Goal: Information Seeking & Learning: Learn about a topic

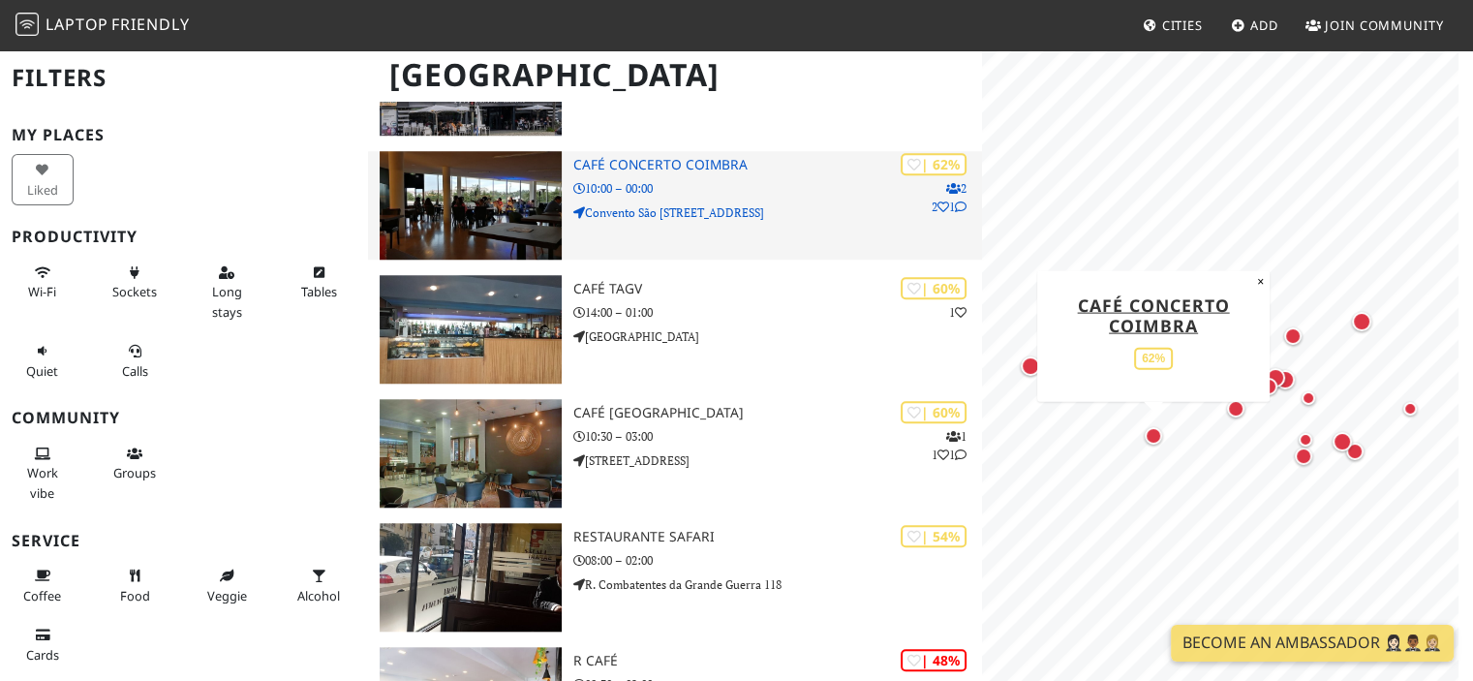
scroll to position [1623, 0]
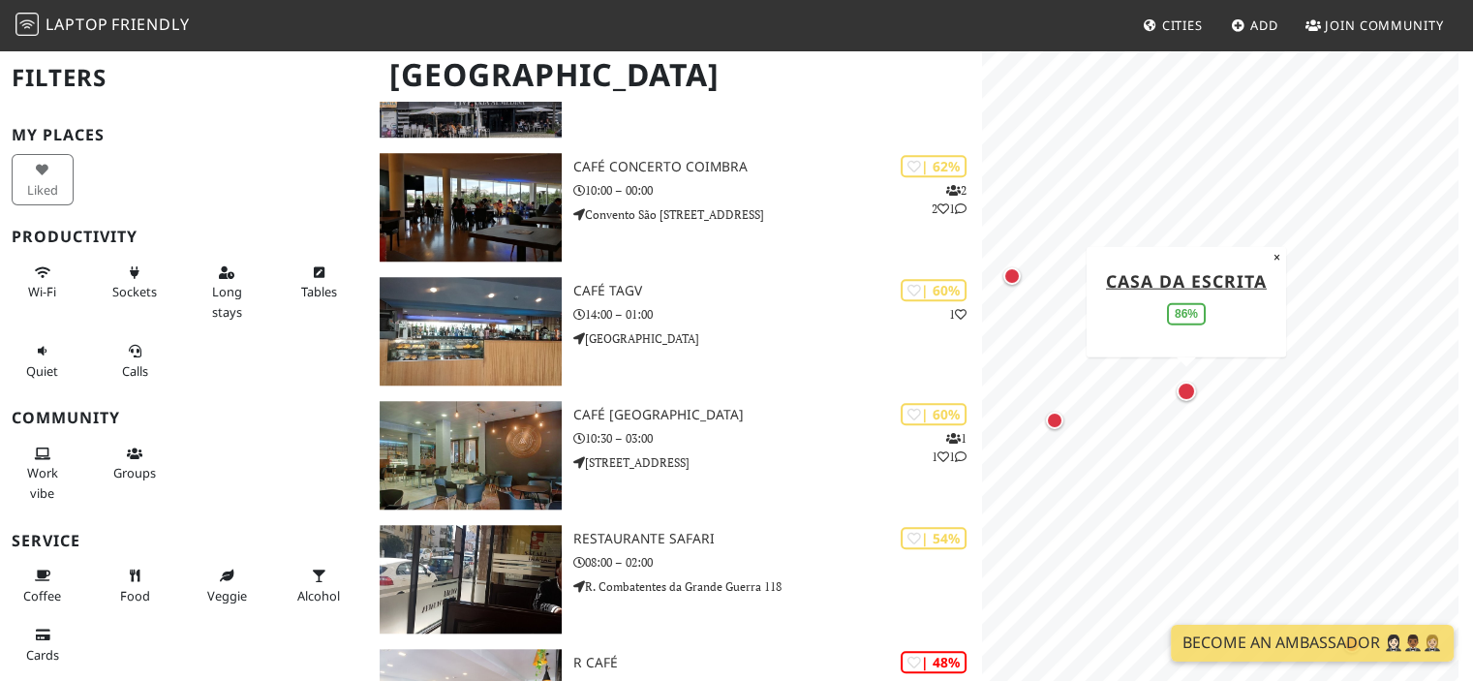
click at [1188, 394] on div "Map marker" at bounding box center [1186, 391] width 19 height 19
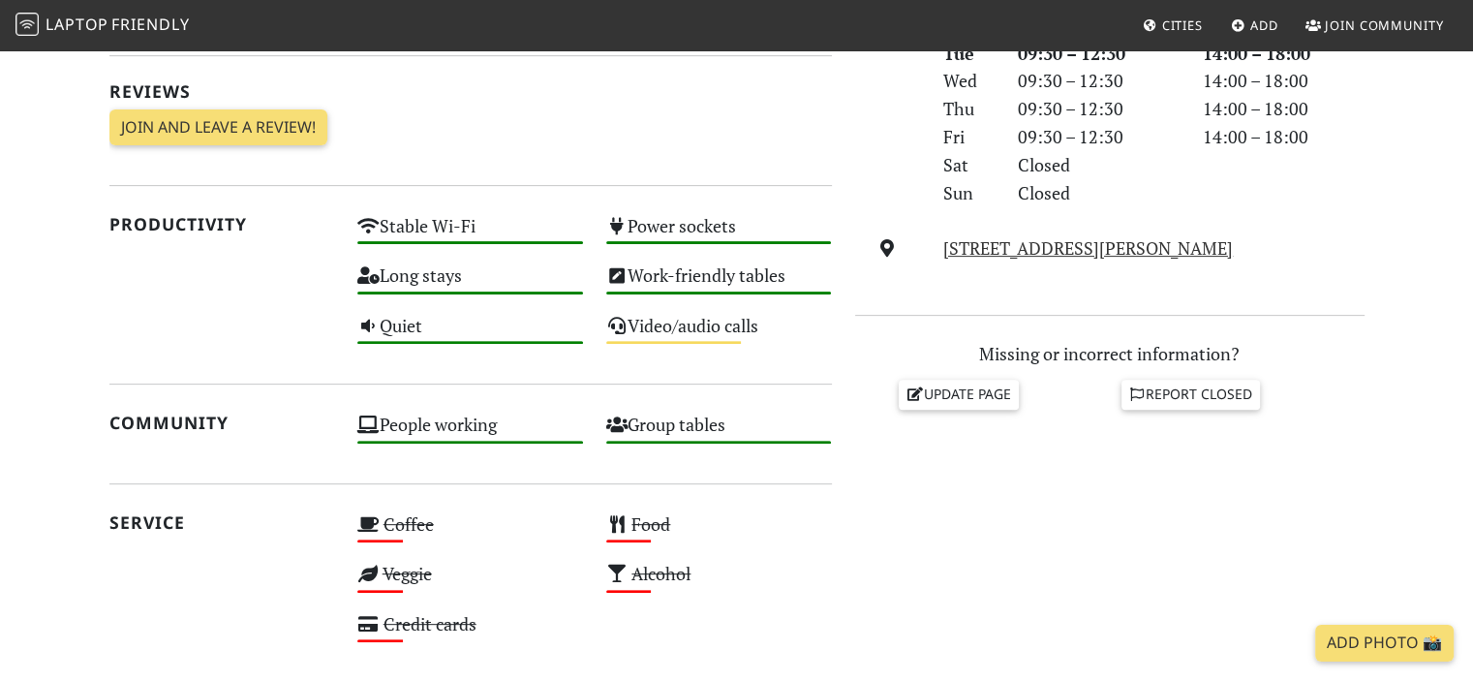
scroll to position [600, 0]
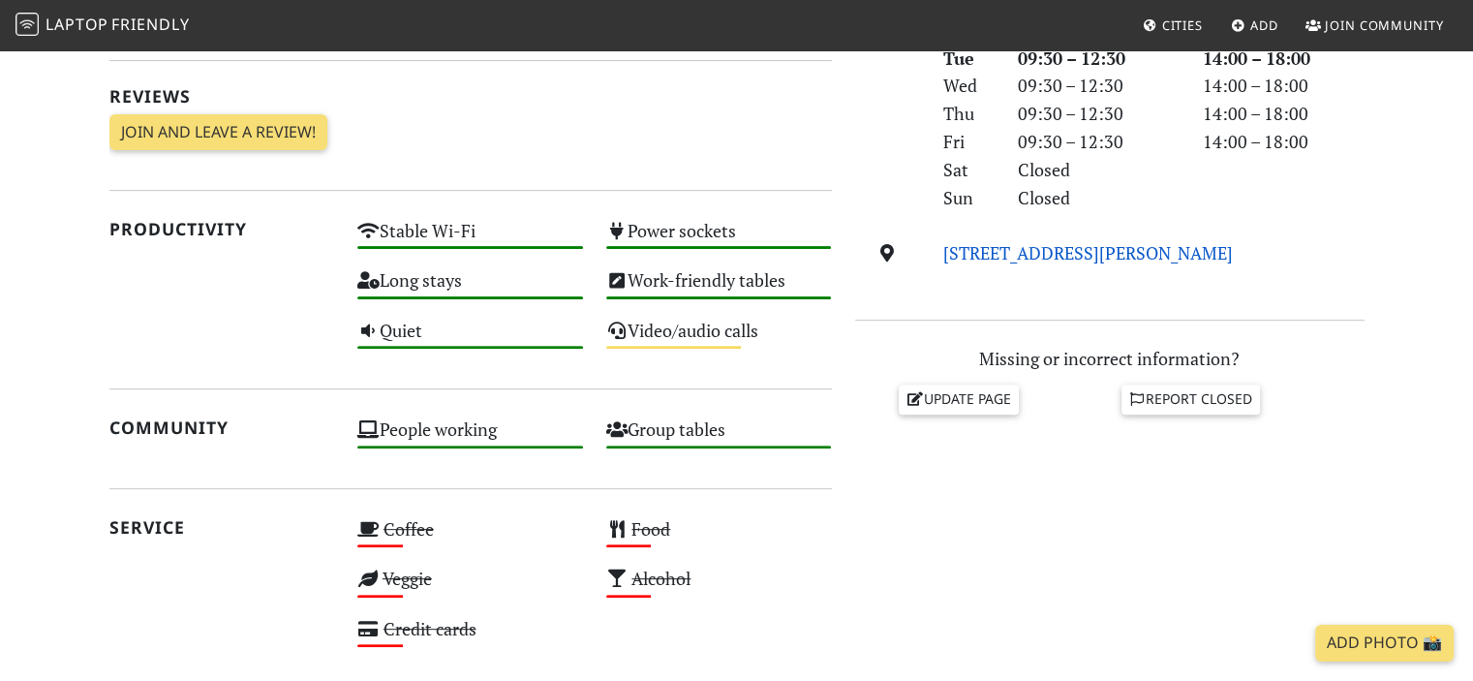
click at [1012, 258] on link "[STREET_ADDRESS][PERSON_NAME]" at bounding box center [1088, 252] width 290 height 23
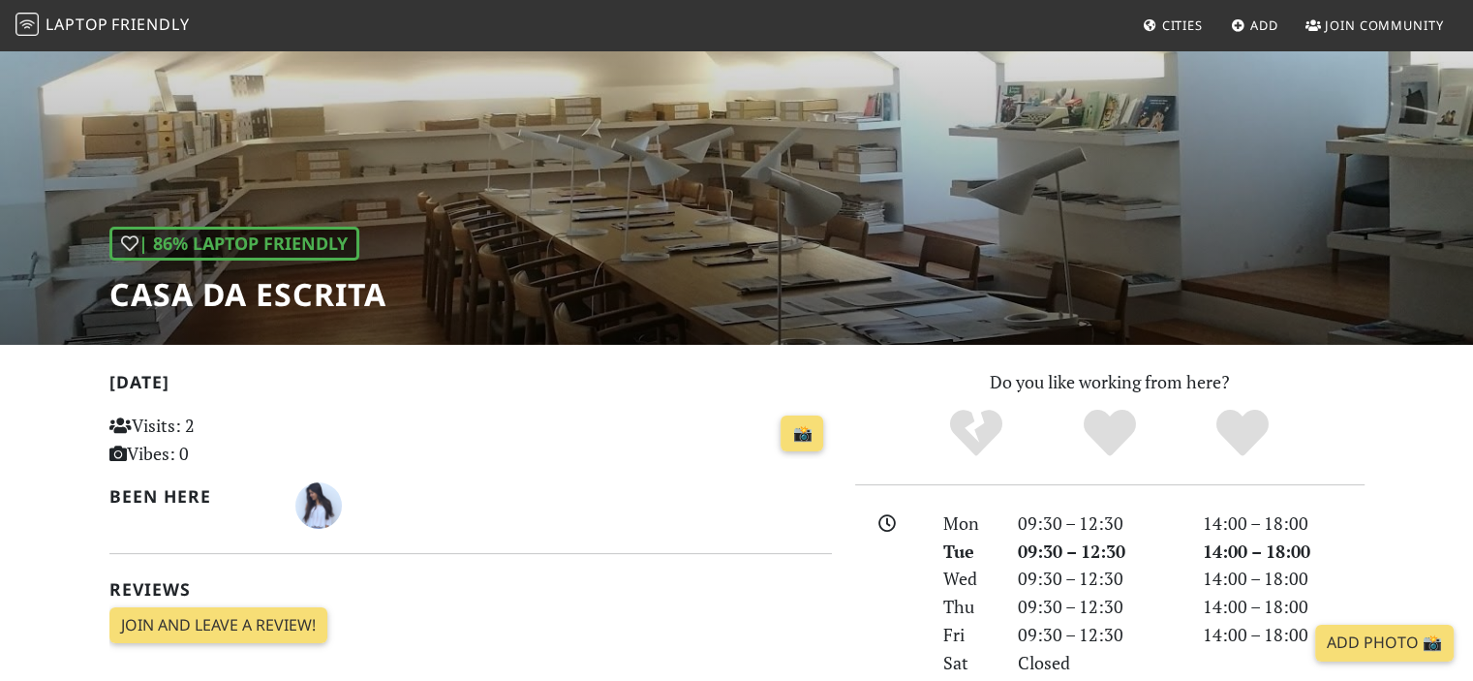
scroll to position [0, 0]
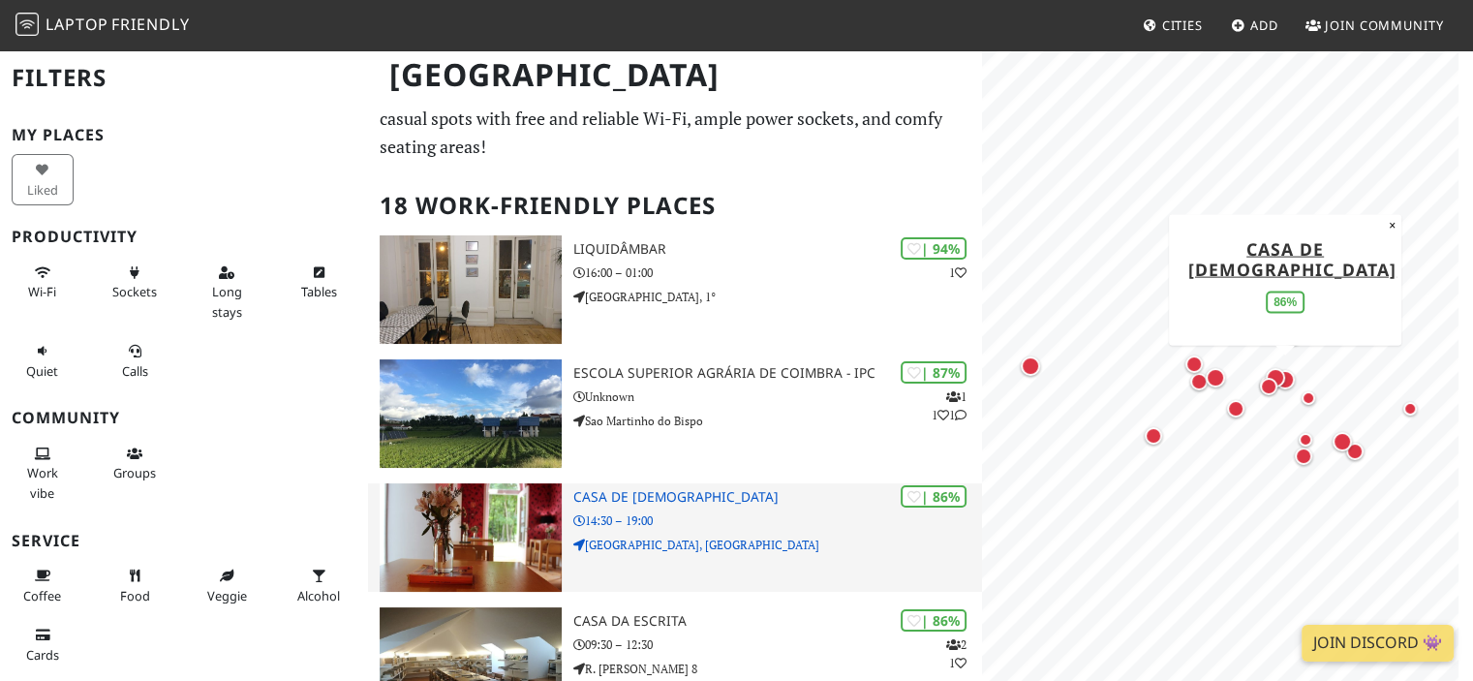
scroll to position [54, 0]
click at [810, 510] on p "14:30 – 19:00" at bounding box center [778, 519] width 410 height 18
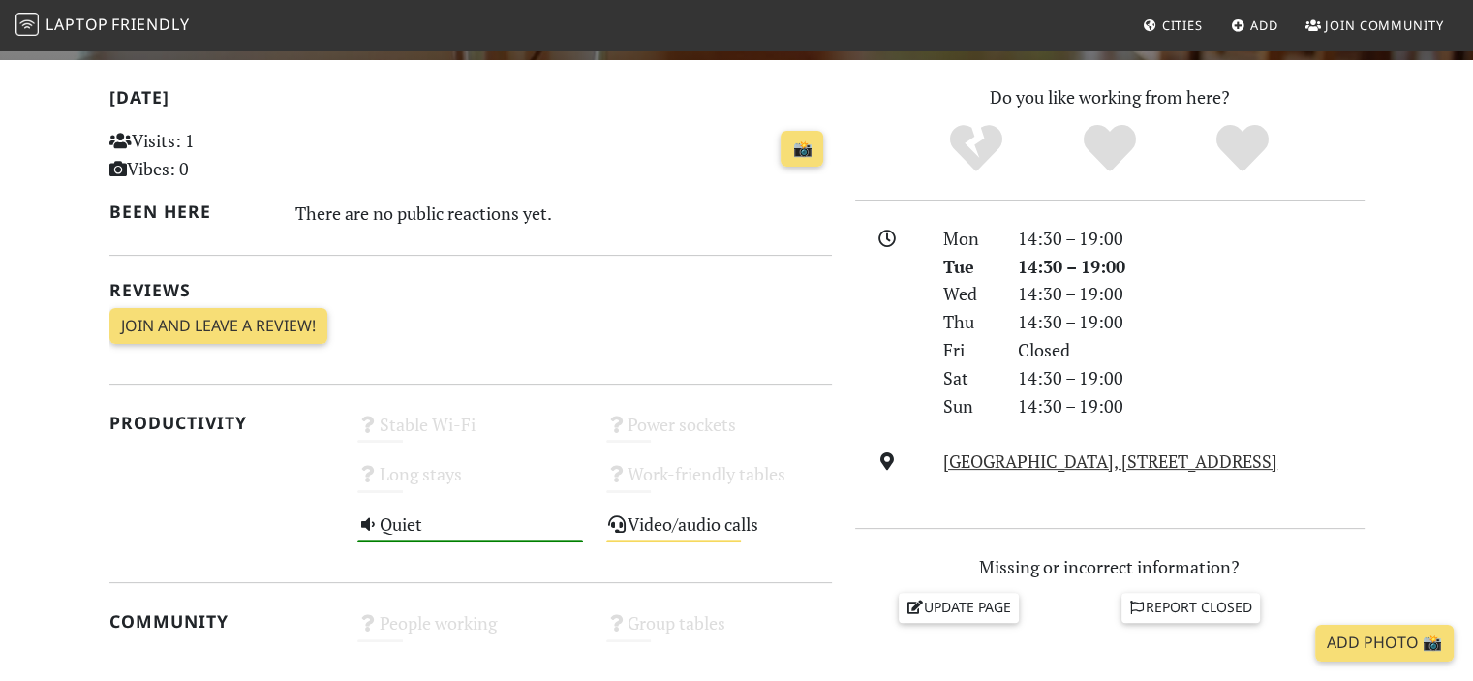
scroll to position [429, 0]
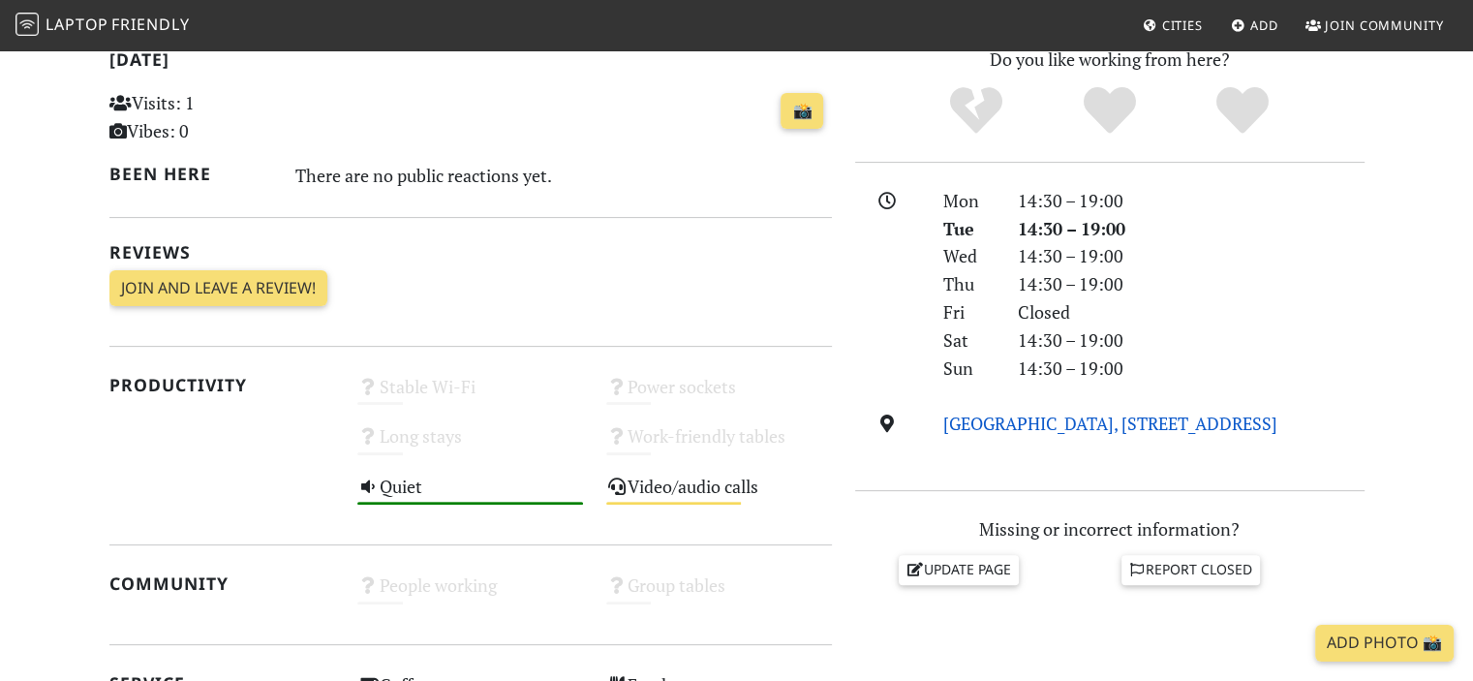
click at [1043, 432] on link "Sereia Garden, Praça República, 3000-343, Coimbra" at bounding box center [1110, 423] width 334 height 23
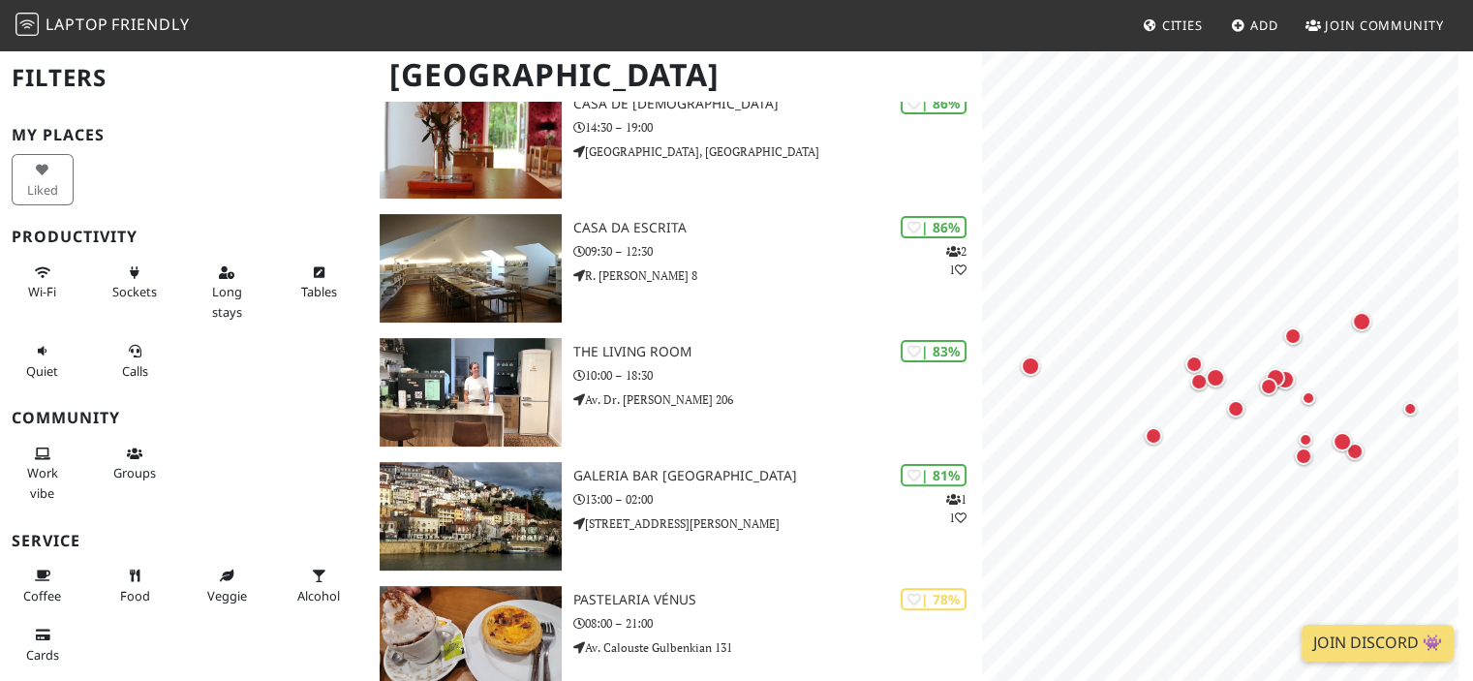
scroll to position [446, 0]
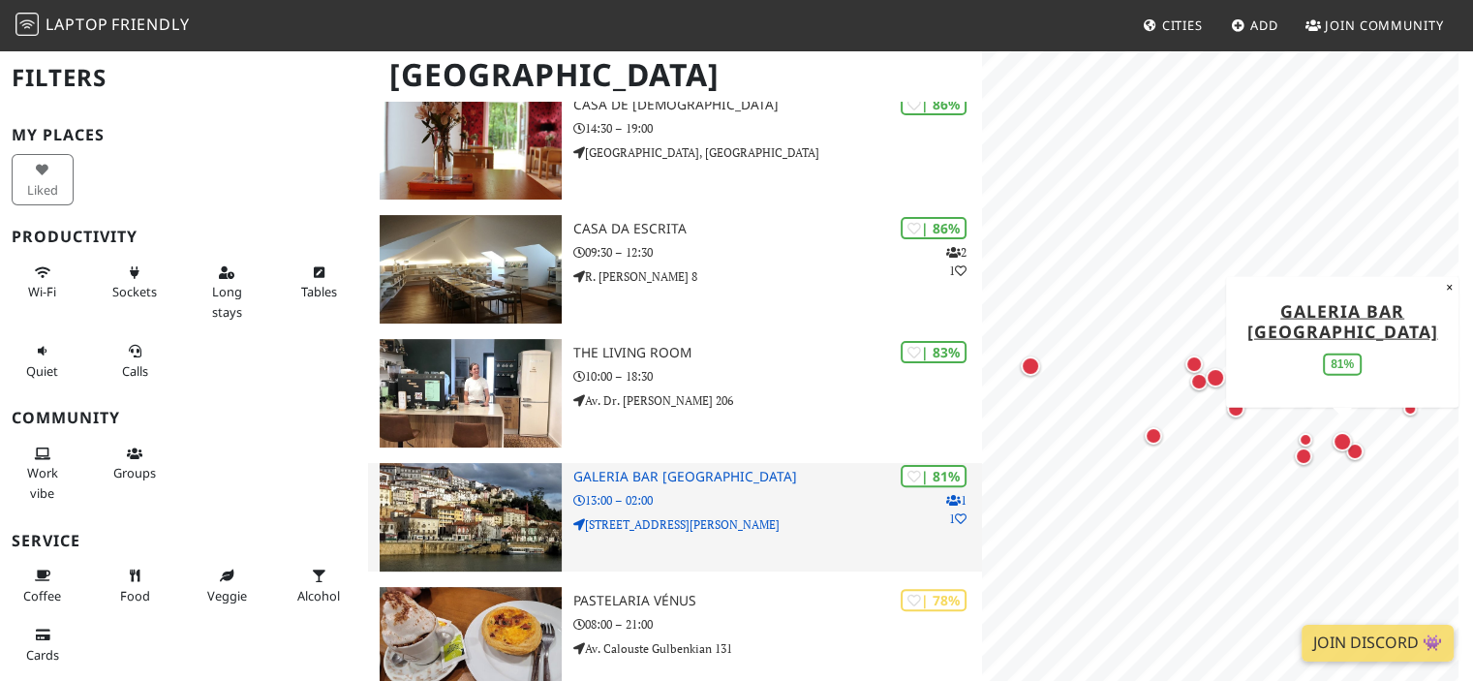
click at [638, 491] on p "13:00 – 02:00" at bounding box center [778, 500] width 410 height 18
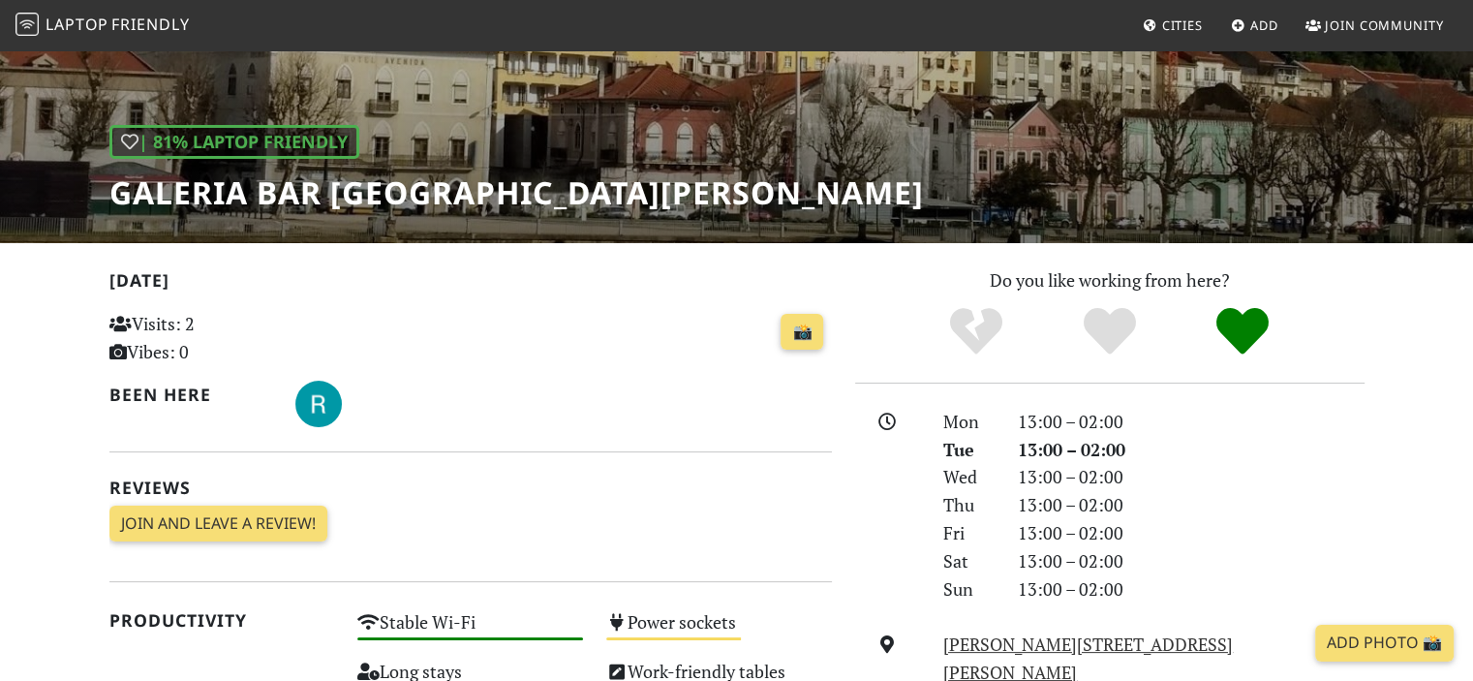
scroll to position [252, 0]
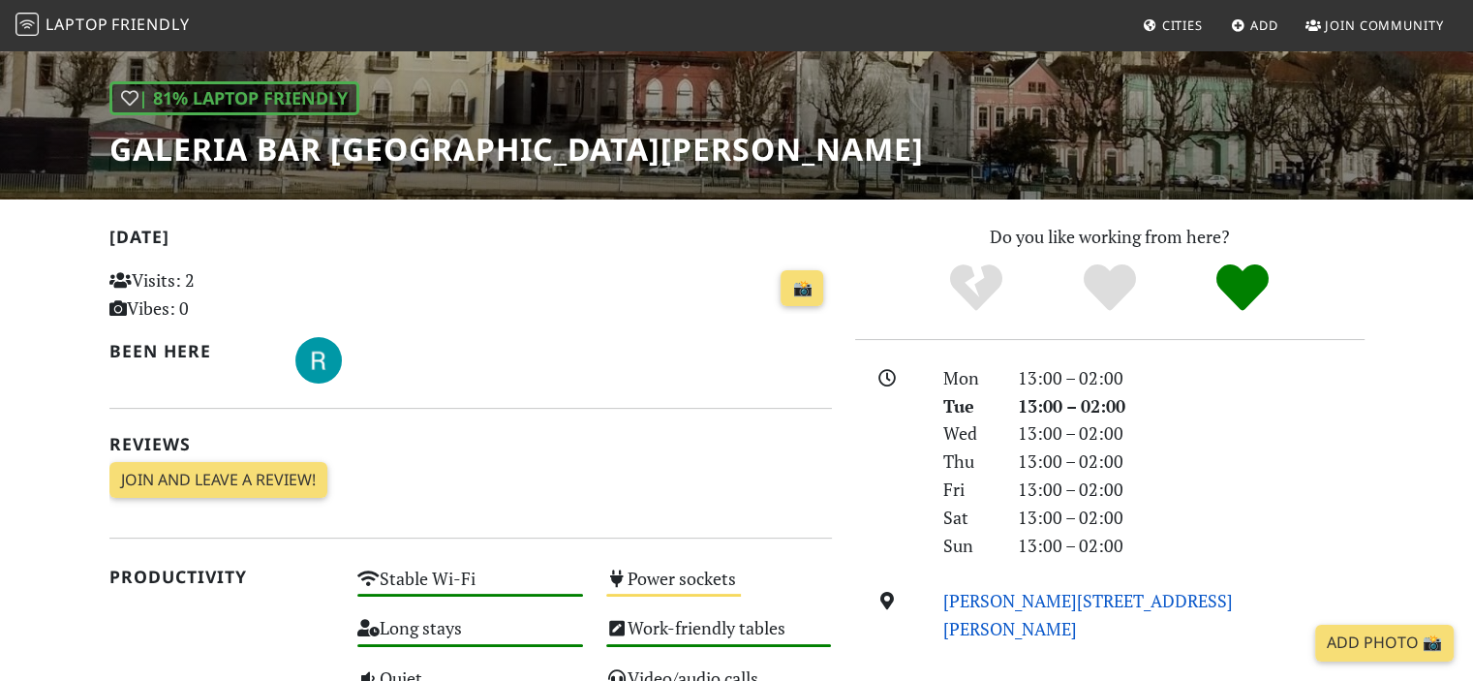
click at [1012, 602] on link "[PERSON_NAME][STREET_ADDRESS][PERSON_NAME]" at bounding box center [1088, 614] width 290 height 51
